Goal: Information Seeking & Learning: Learn about a topic

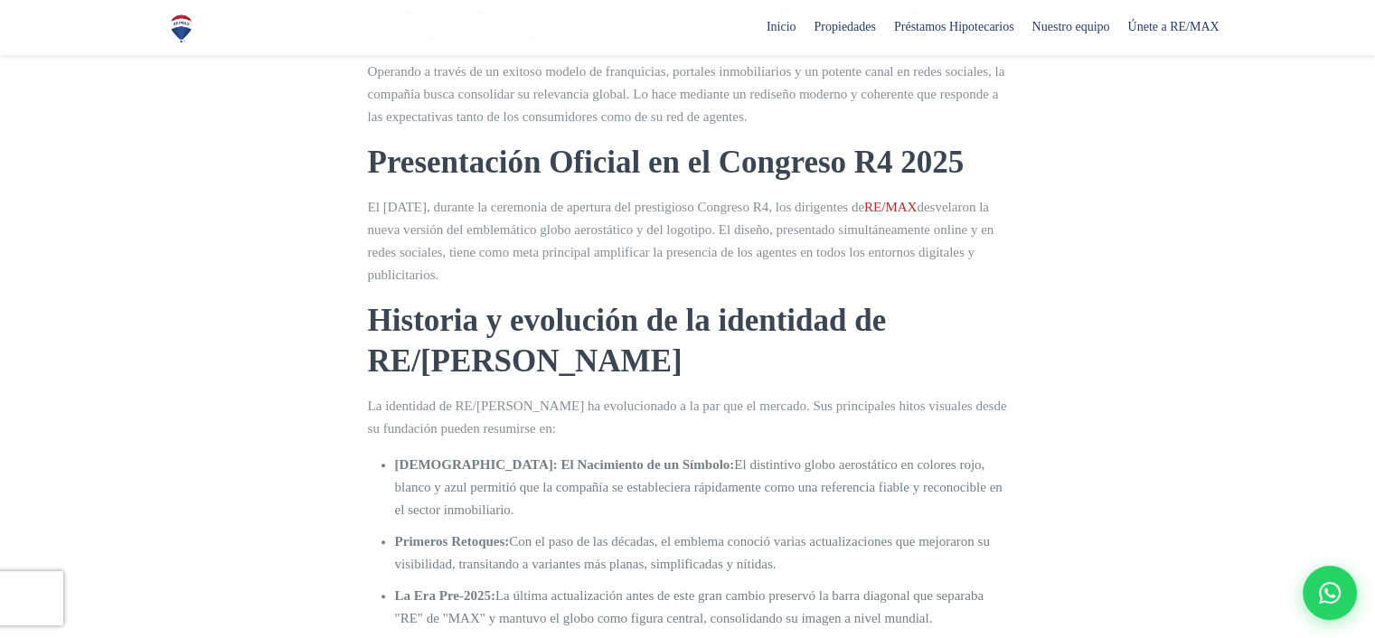
scroll to position [633, 0]
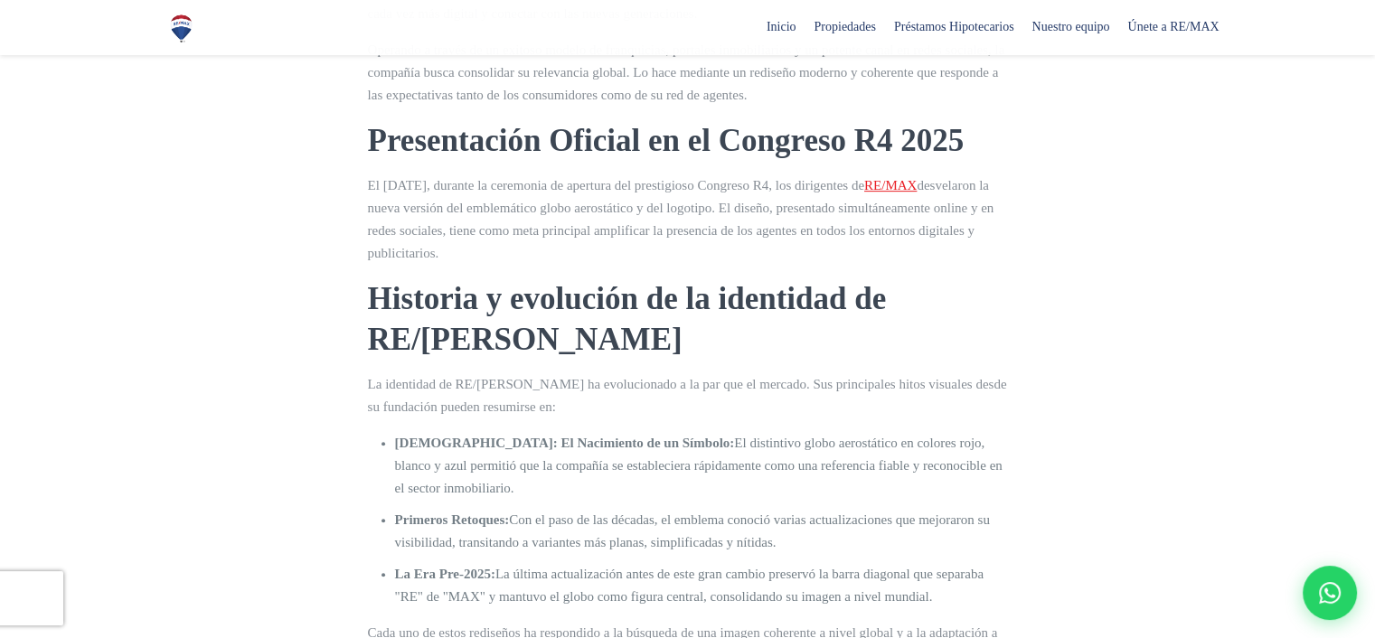
click at [864, 192] on span "RE/MAX" at bounding box center [890, 185] width 52 height 14
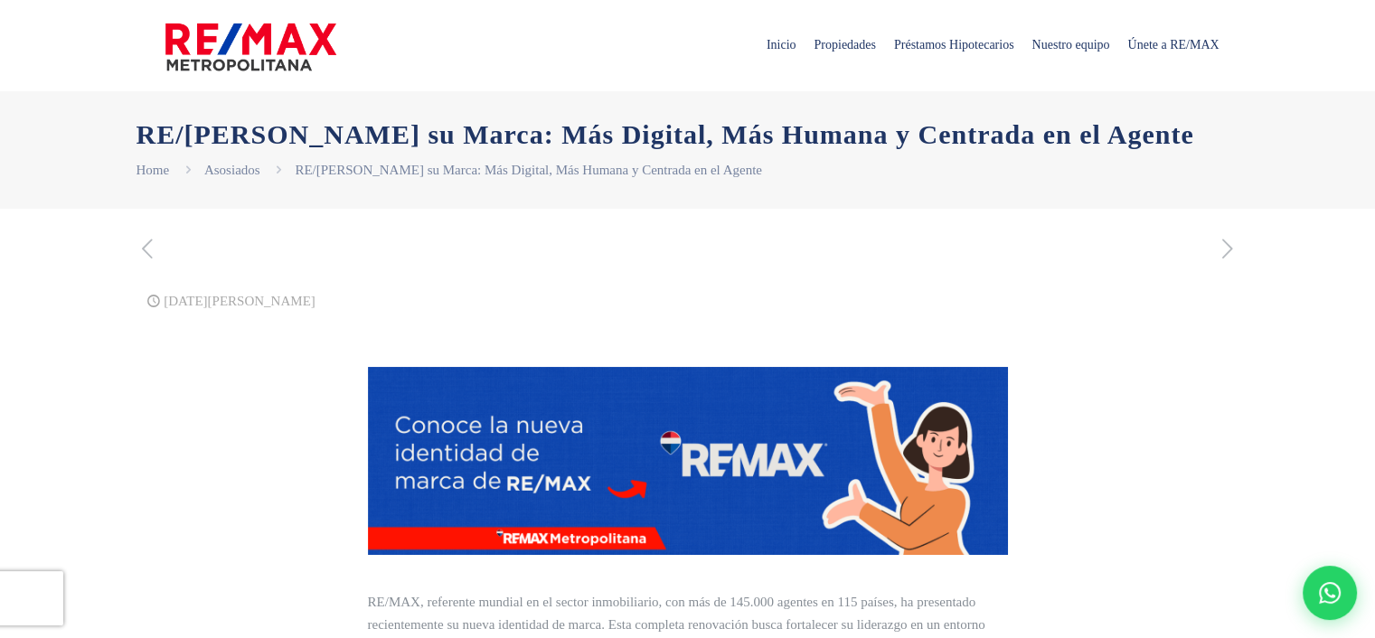
drag, startPoint x: 1020, startPoint y: 418, endPoint x: 418, endPoint y: 145, distance: 661.2
